Goal: Transaction & Acquisition: Purchase product/service

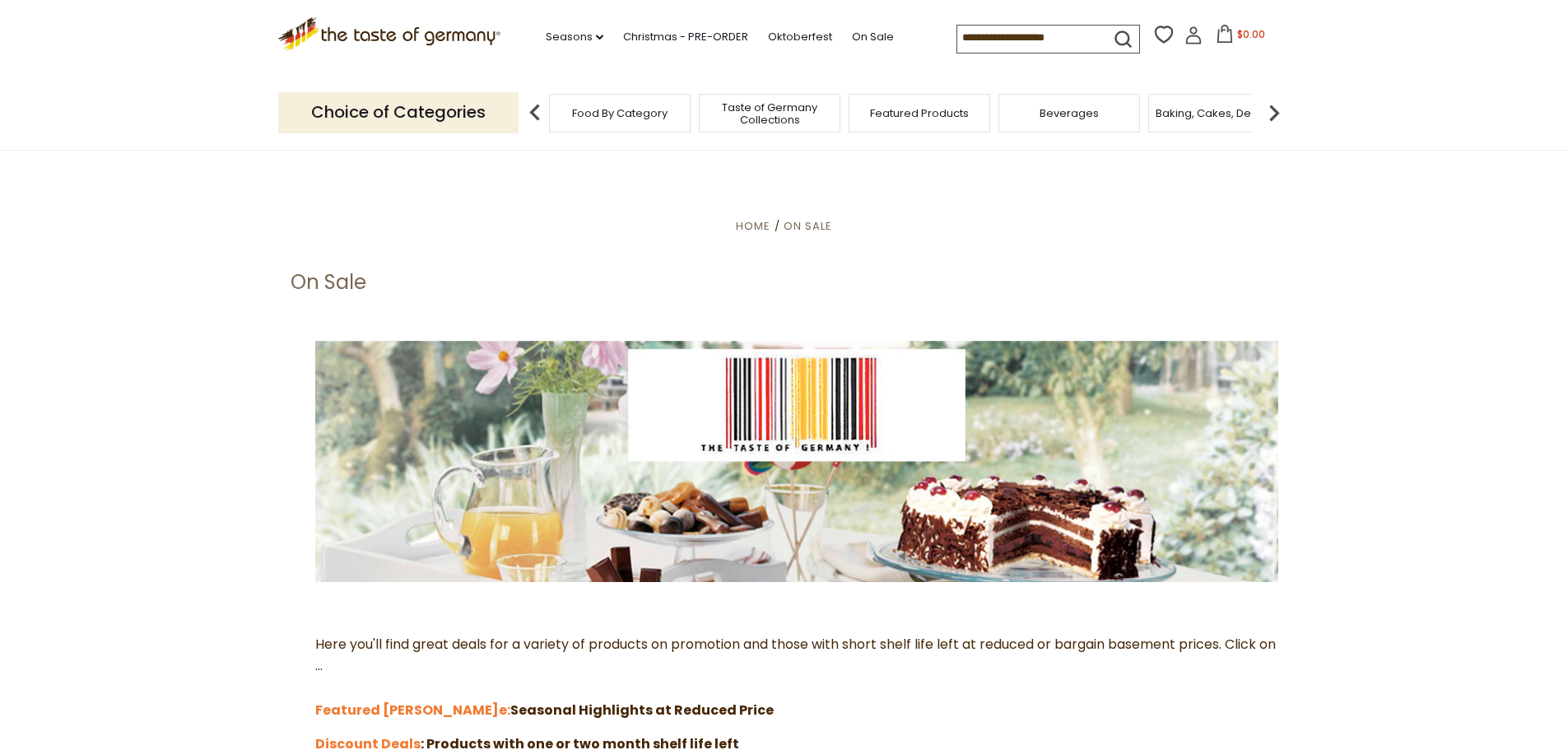
click at [1006, 40] on input at bounding box center [1026, 37] width 139 height 23
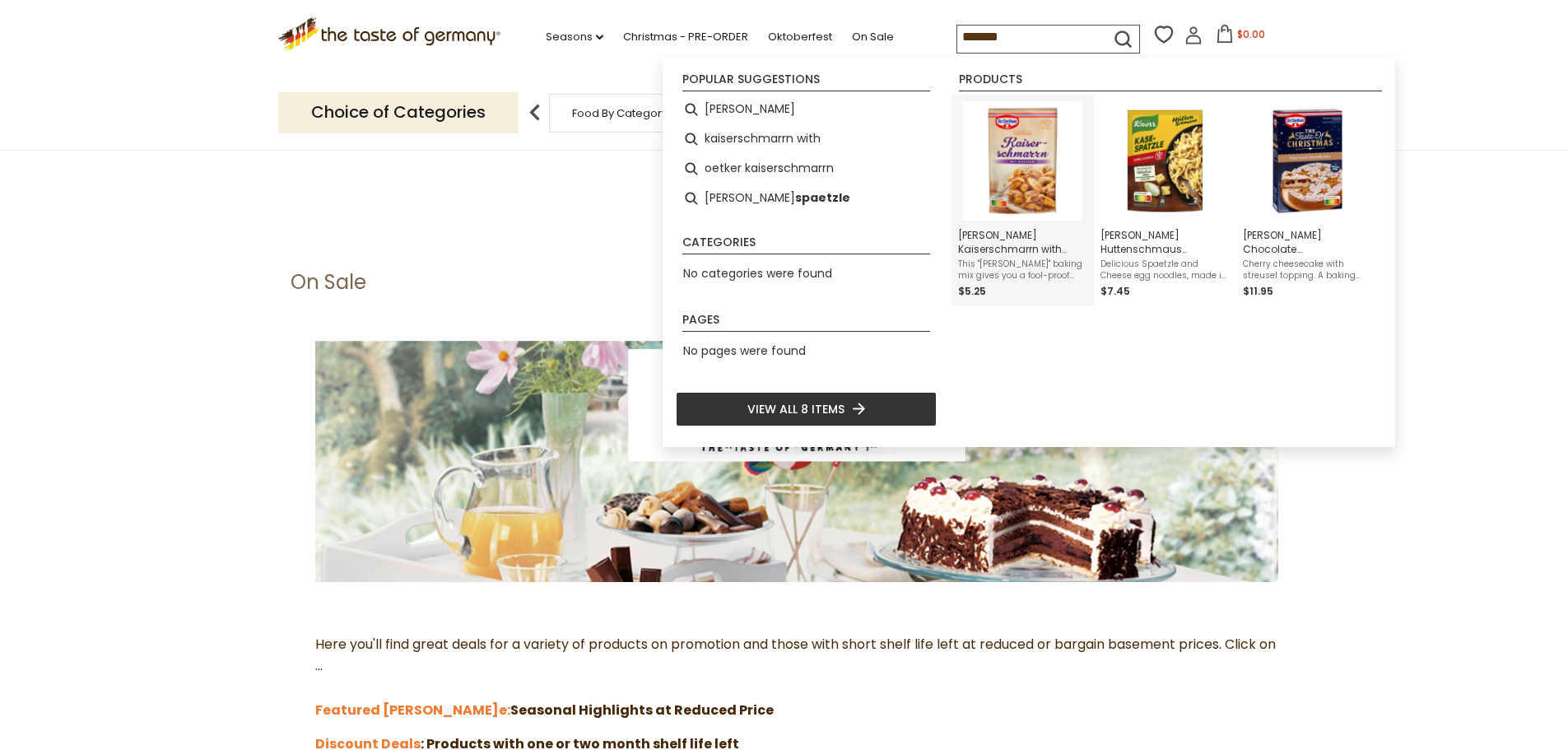
type input "******"
click at [1016, 228] on span "[PERSON_NAME] Kaiserschmarrn with [PERSON_NAME], Dessert Mix, 165g" at bounding box center [1022, 242] width 130 height 28
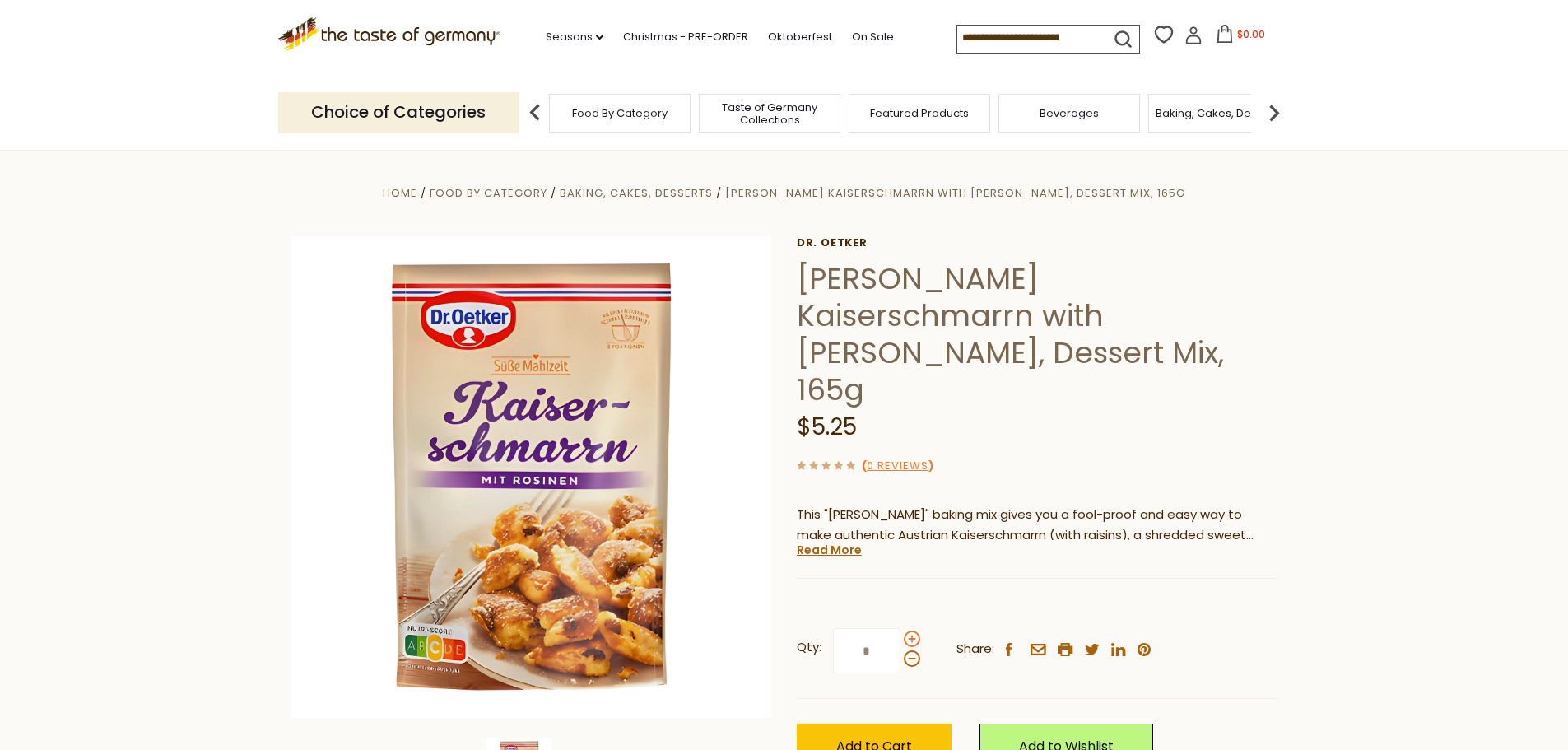
click at [909, 630] on span at bounding box center [912, 639] width 17 height 17
click at [900, 628] on input "*" at bounding box center [866, 650] width 67 height 46
click at [909, 650] on span at bounding box center [912, 659] width 17 height 17
click at [900, 628] on input "*" at bounding box center [866, 650] width 67 height 46
type input "*"
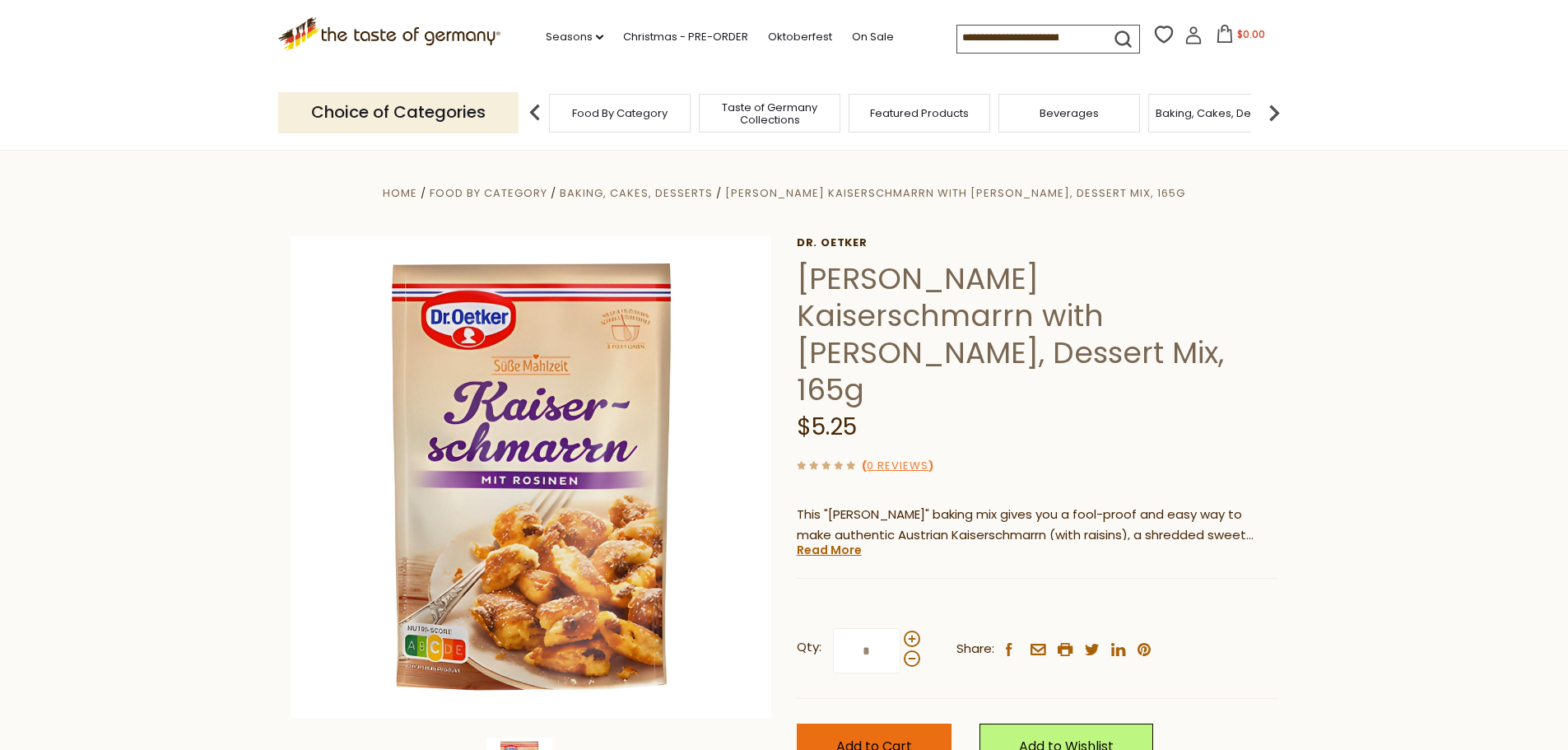
type input "*"
click at [864, 737] on span "Add to Cart" at bounding box center [874, 746] width 76 height 19
click at [995, 44] on input at bounding box center [1026, 37] width 139 height 23
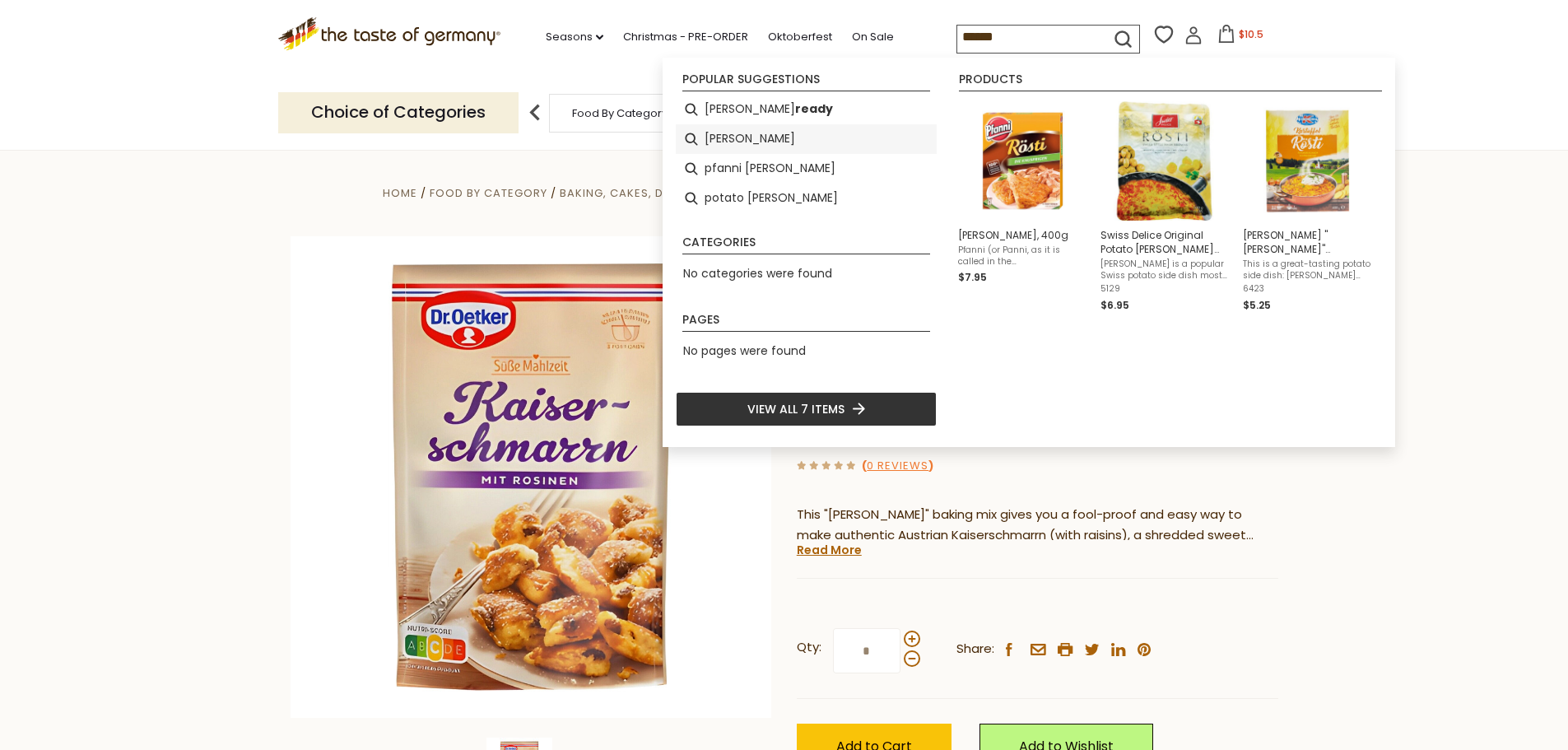
type input "******"
click at [739, 136] on li "[PERSON_NAME]" at bounding box center [806, 140] width 261 height 30
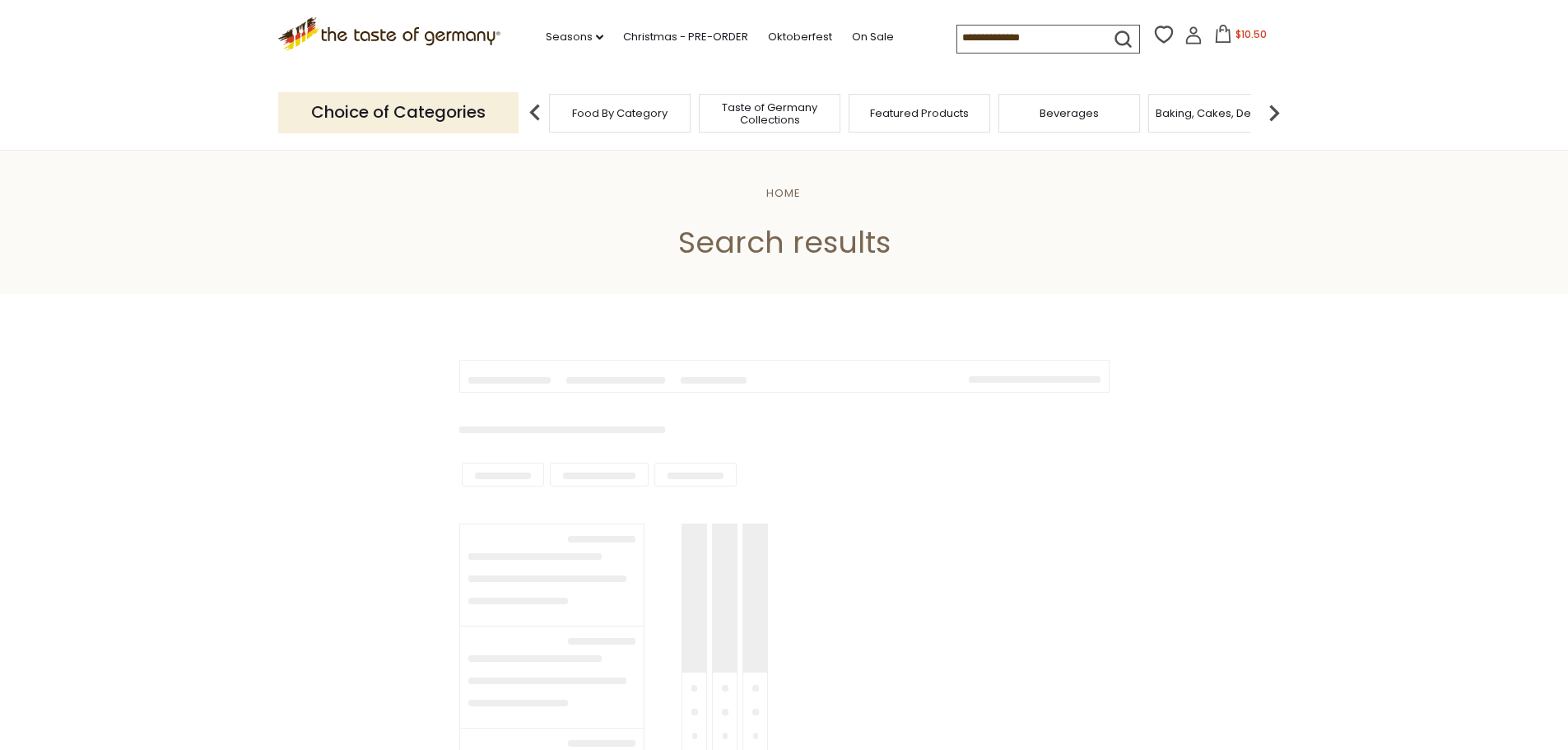
type input "******"
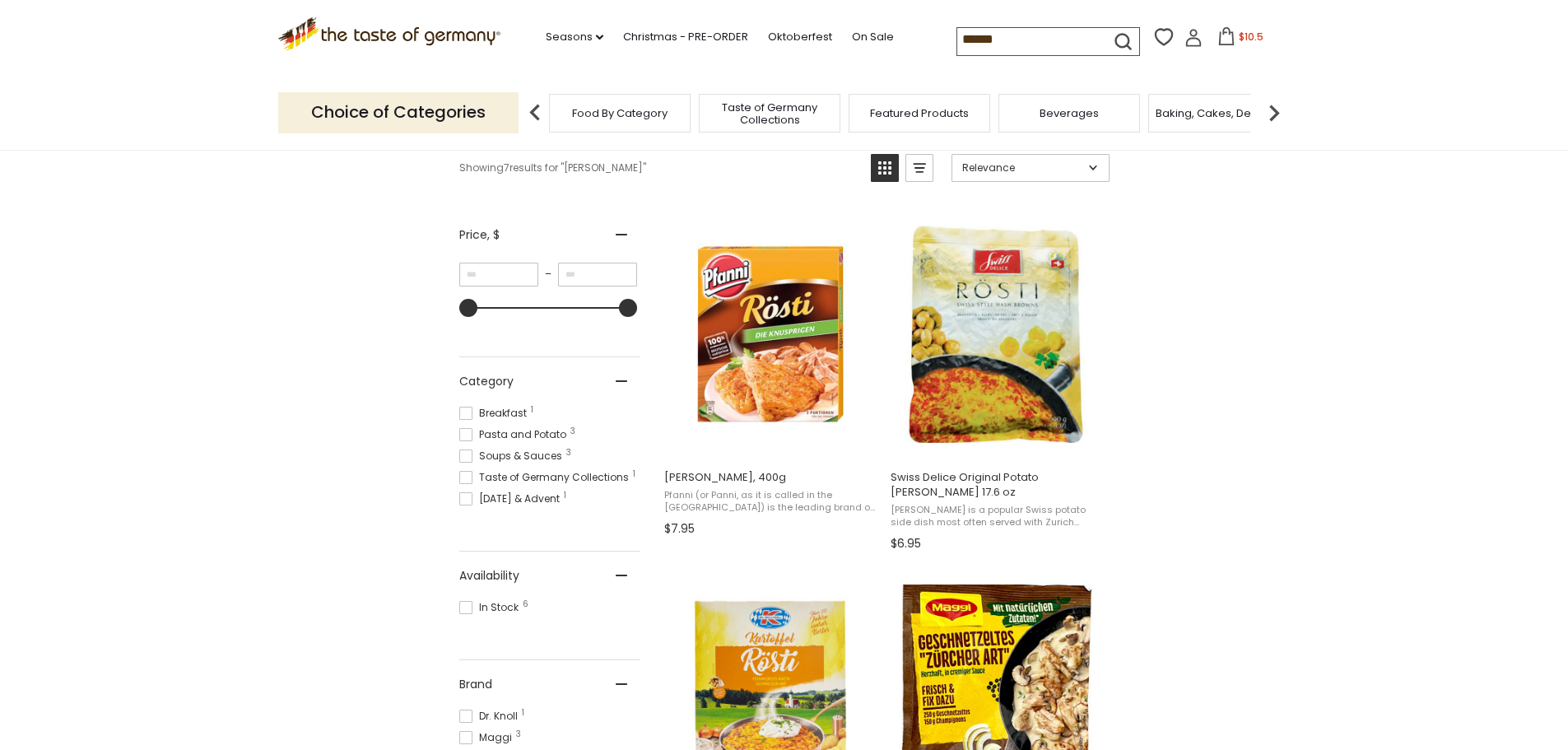
scroll to position [247, 0]
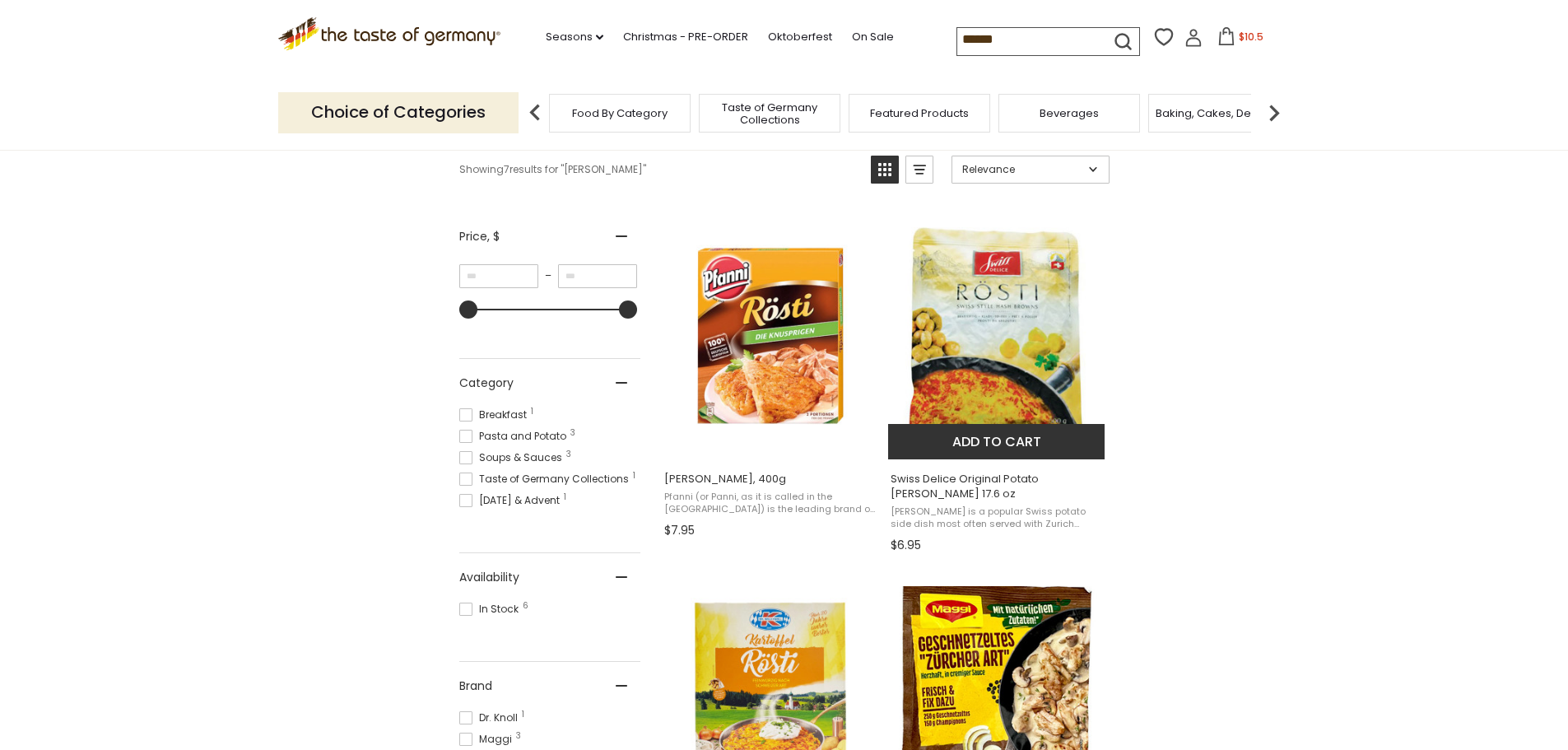
click at [981, 441] on button "Add to cart" at bounding box center [996, 441] width 217 height 36
